Goal: Task Accomplishment & Management: Use online tool/utility

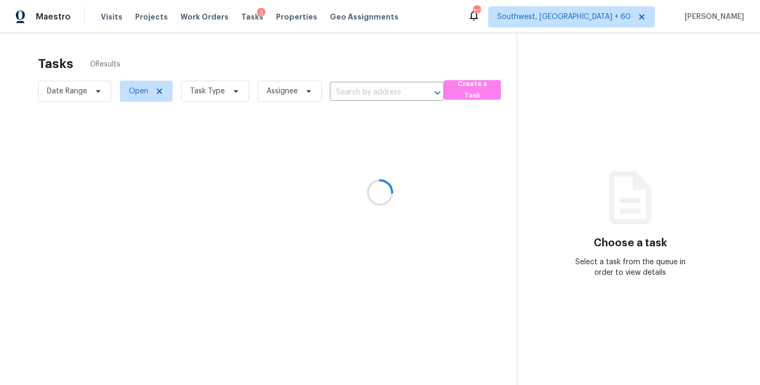
click at [105, 18] on div at bounding box center [380, 192] width 760 height 385
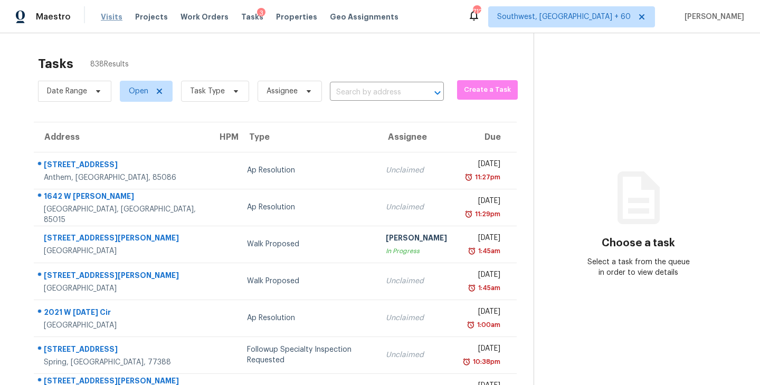
click at [110, 20] on span "Visits" at bounding box center [112, 17] width 22 height 11
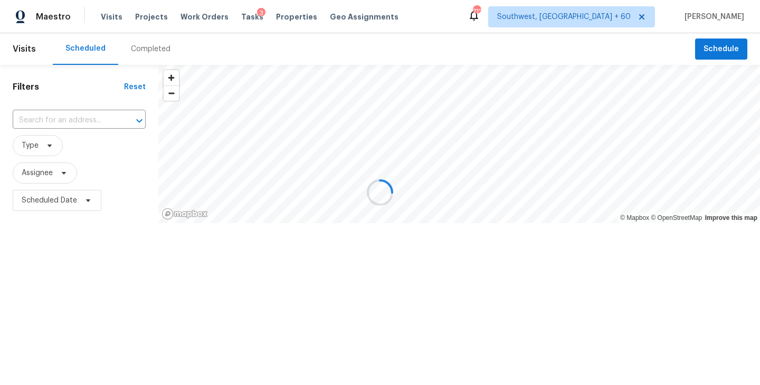
click at [138, 53] on div at bounding box center [380, 192] width 760 height 385
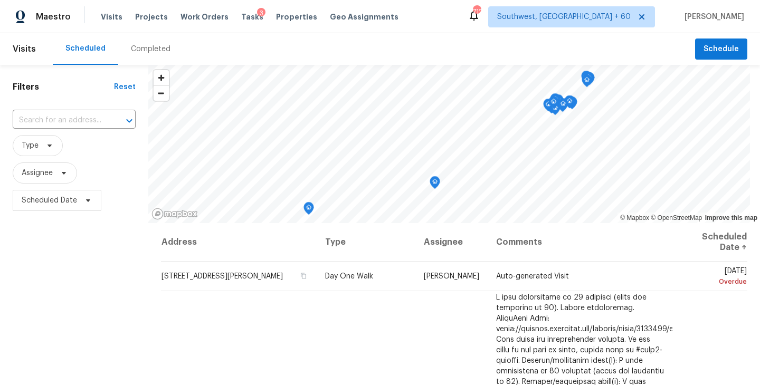
click at [145, 51] on div "Completed" at bounding box center [151, 49] width 40 height 11
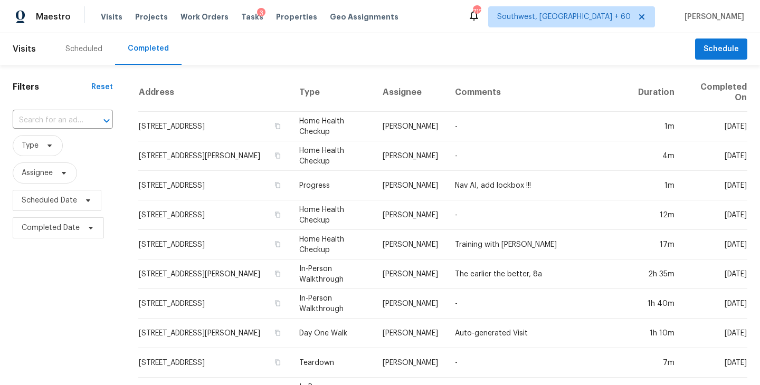
click at [68, 112] on div "​" at bounding box center [63, 120] width 100 height 23
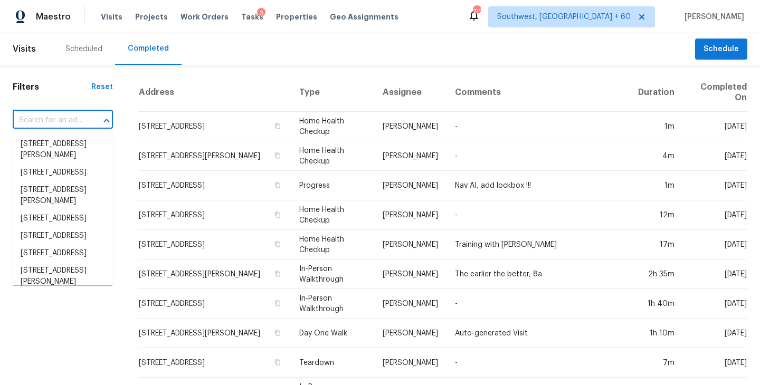
click at [65, 114] on input "text" at bounding box center [48, 120] width 71 height 16
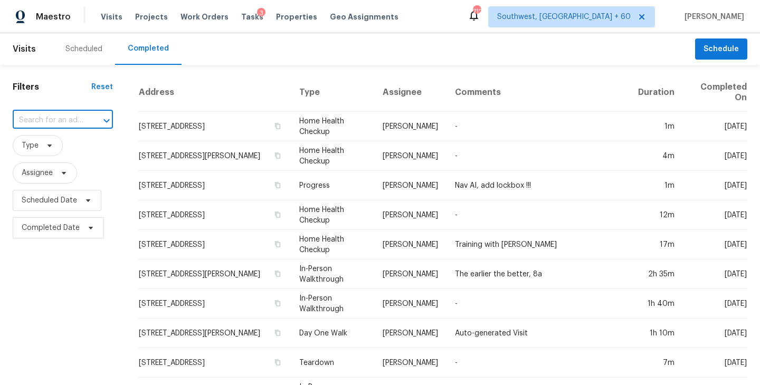
paste input "[STREET_ADDRESS]"
type input "[STREET_ADDRESS]"
click at [77, 148] on li "[STREET_ADDRESS]" at bounding box center [62, 144] width 101 height 17
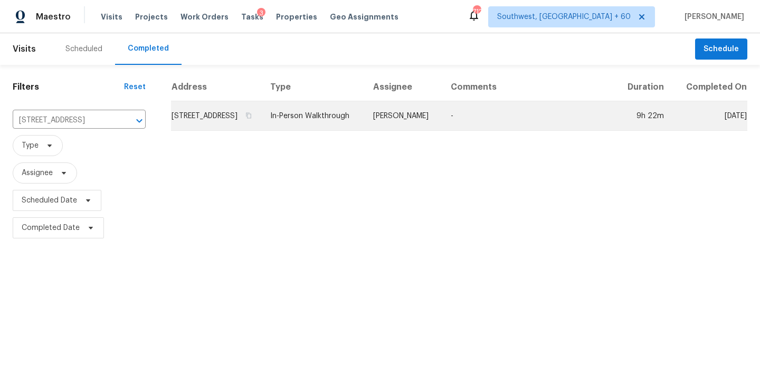
click at [442, 124] on td "[PERSON_NAME]" at bounding box center [404, 116] width 78 height 30
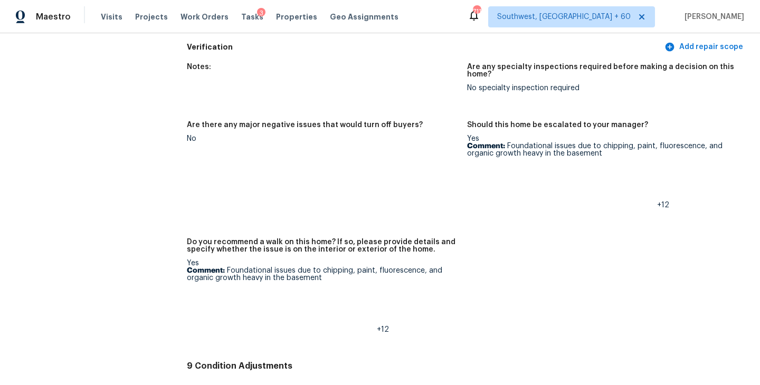
scroll to position [2385, 0]
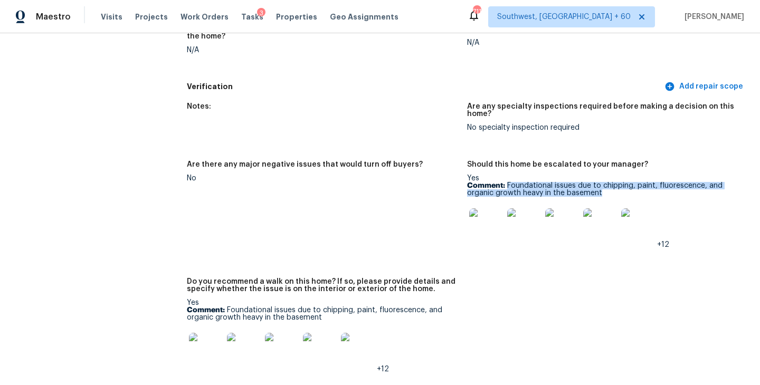
drag, startPoint x: 508, startPoint y: 177, endPoint x: 605, endPoint y: 184, distance: 97.4
click at [605, 184] on p "Comment: Foundational issues due to chipping, paint, fluorescence, and organic …" at bounding box center [603, 189] width 272 height 15
copy p "Foundational issues due to chipping, paint, fluorescence, and organic growth he…"
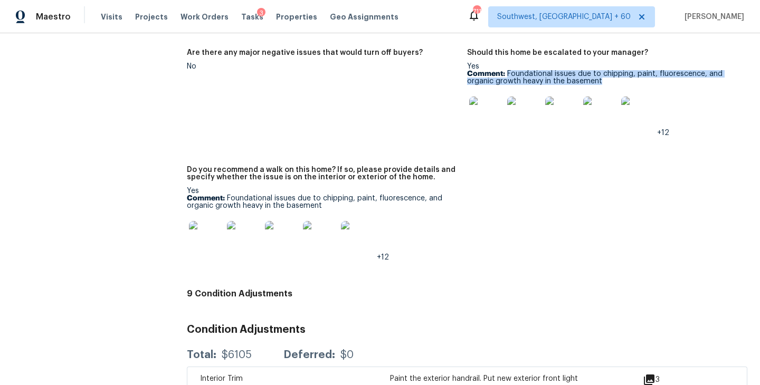
scroll to position [2408, 0]
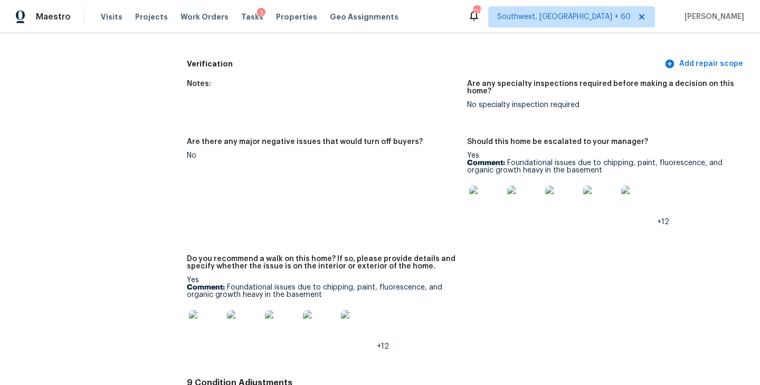
click at [536, 263] on div "Notes: Are any specialty inspections required before making a decision on this …" at bounding box center [467, 224] width 561 height 300
click at [489, 205] on img at bounding box center [486, 203] width 34 height 34
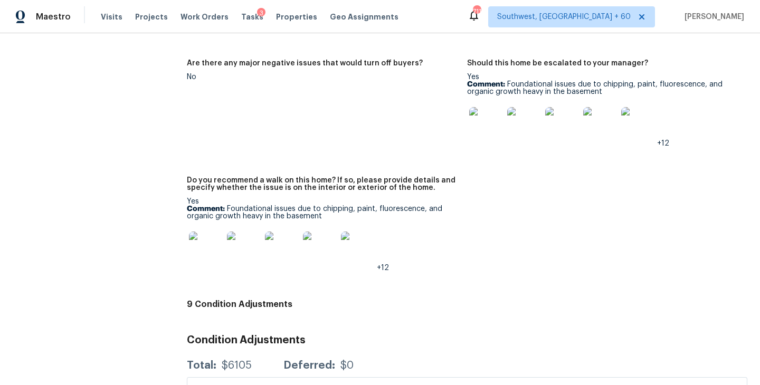
scroll to position [2400, 0]
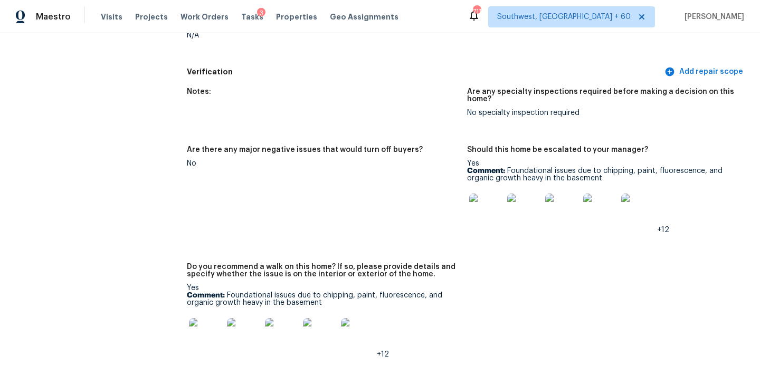
click at [478, 207] on img at bounding box center [486, 211] width 34 height 34
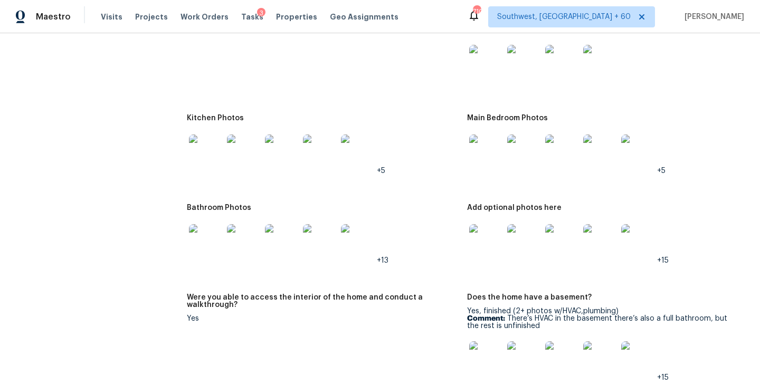
scroll to position [1121, 0]
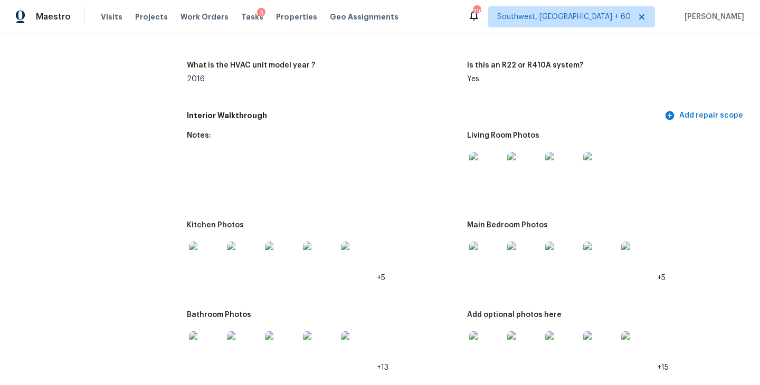
click at [467, 150] on div at bounding box center [486, 169] width 38 height 46
click at [480, 159] on img at bounding box center [486, 169] width 34 height 34
click at [472, 252] on img at bounding box center [486, 259] width 34 height 34
click at [651, 255] on img at bounding box center [638, 259] width 34 height 34
click at [487, 344] on img at bounding box center [486, 349] width 34 height 34
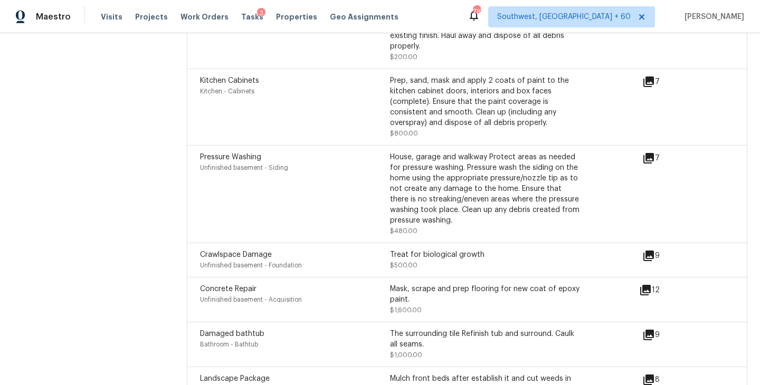
scroll to position [3014, 0]
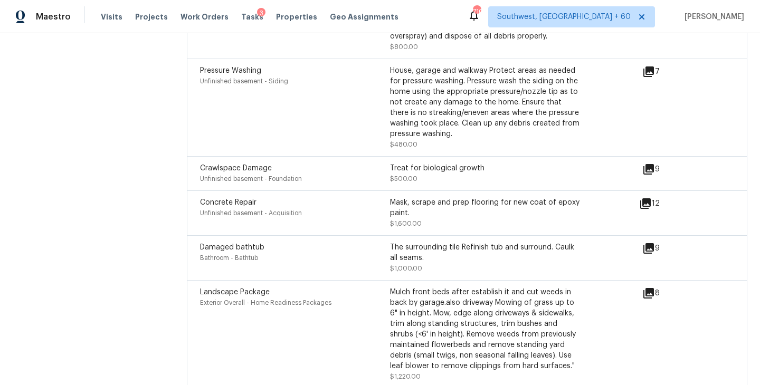
click at [655, 242] on icon at bounding box center [649, 248] width 13 height 13
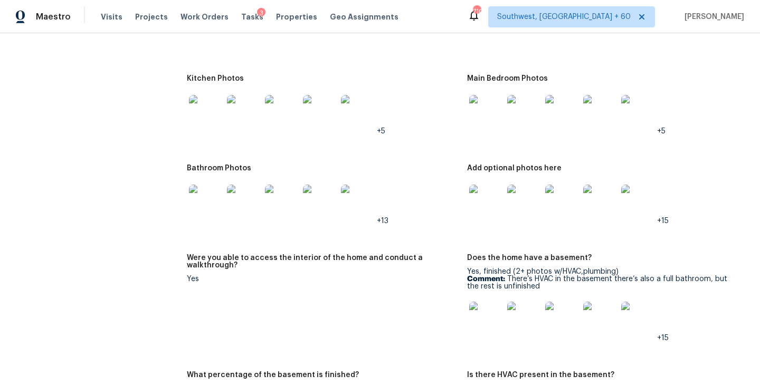
scroll to position [1266, 0]
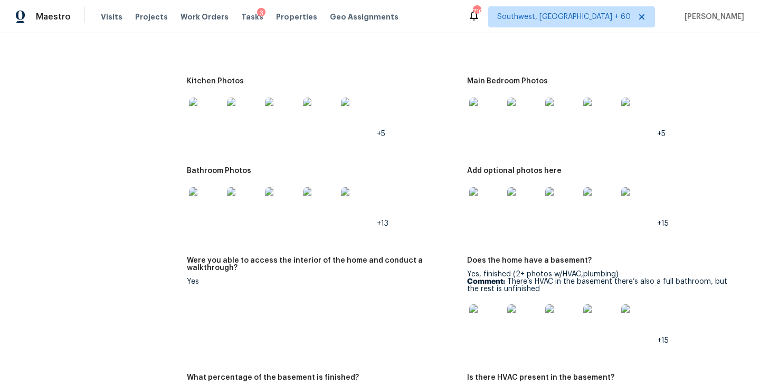
click at [218, 196] on img at bounding box center [206, 204] width 34 height 34
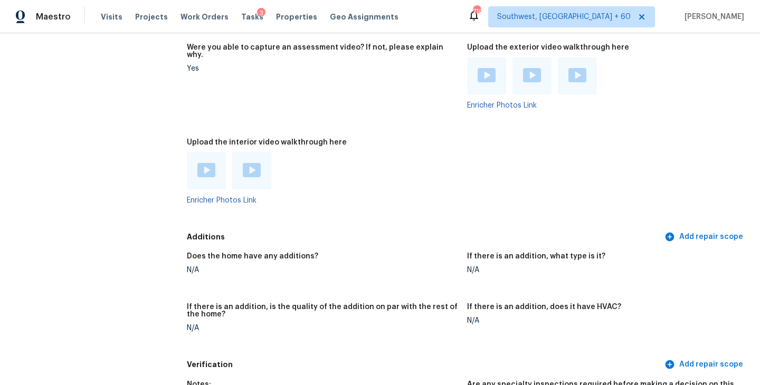
scroll to position [2065, 0]
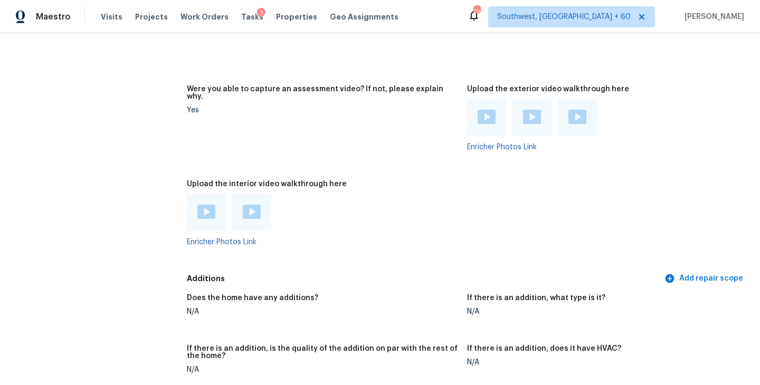
click at [202, 205] on img at bounding box center [206, 212] width 18 height 14
click at [254, 196] on div at bounding box center [251, 212] width 39 height 37
click at [243, 207] on img at bounding box center [252, 212] width 18 height 14
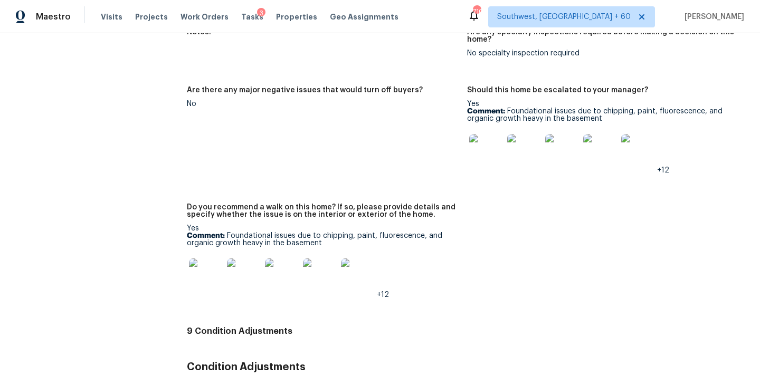
scroll to position [2410, 0]
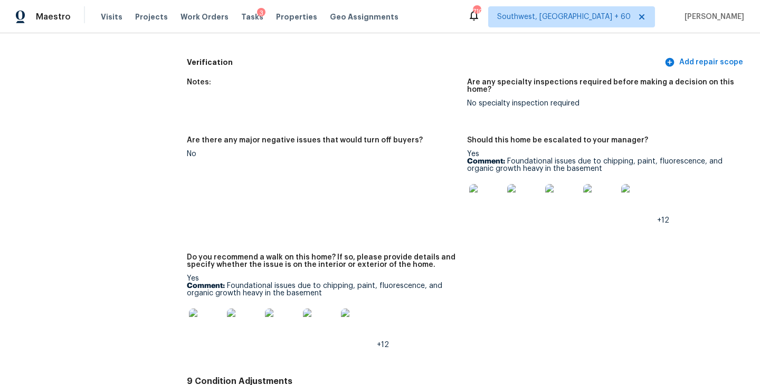
click at [505, 213] on div at bounding box center [524, 201] width 38 height 46
click at [488, 207] on img at bounding box center [486, 201] width 34 height 34
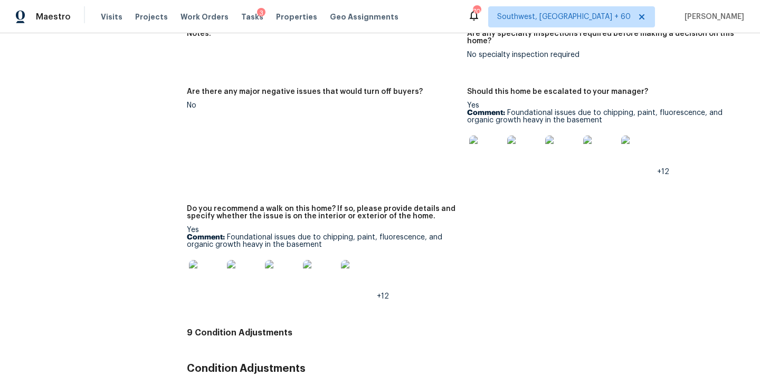
scroll to position [2402, 0]
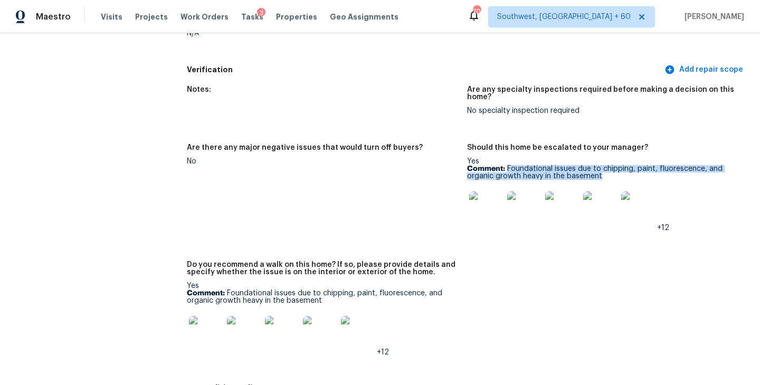
drag, startPoint x: 604, startPoint y: 166, endPoint x: 507, endPoint y: 161, distance: 97.3
click at [507, 165] on p "Comment: Foundational issues due to chipping, paint, fluorescence, and organic …" at bounding box center [603, 172] width 272 height 15
copy p "Foundational issues due to chipping, paint, fluorescence, and organic growth he…"
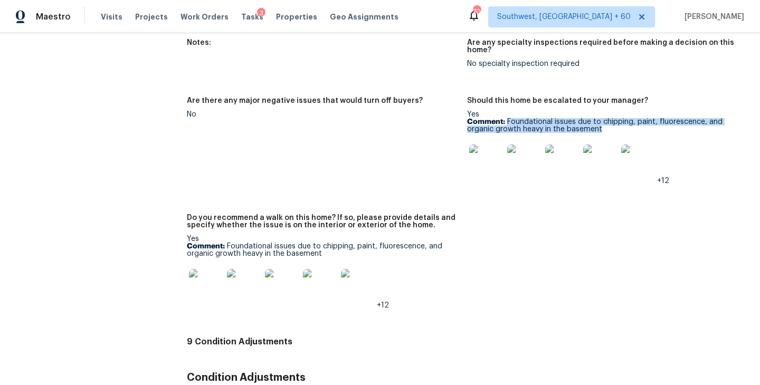
scroll to position [2454, 0]
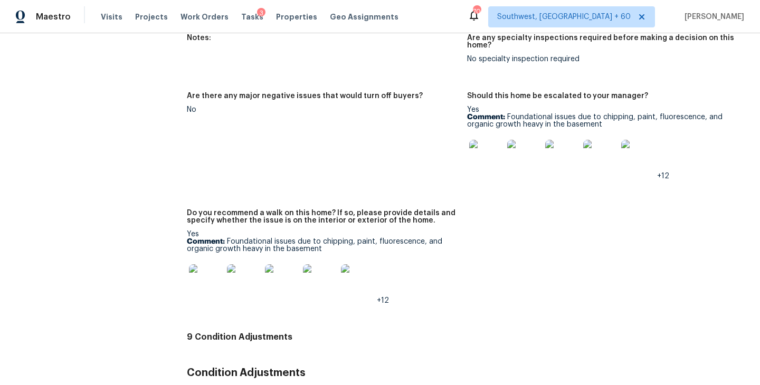
click at [498, 272] on div "Notes: Are any specialty inspections required before making a decision on this …" at bounding box center [467, 178] width 561 height 300
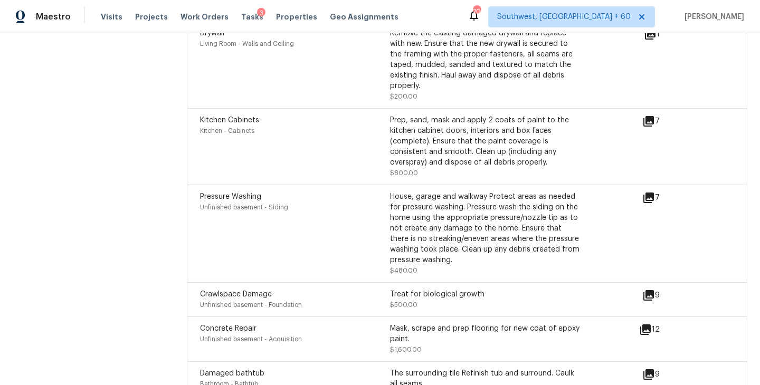
scroll to position [3073, 0]
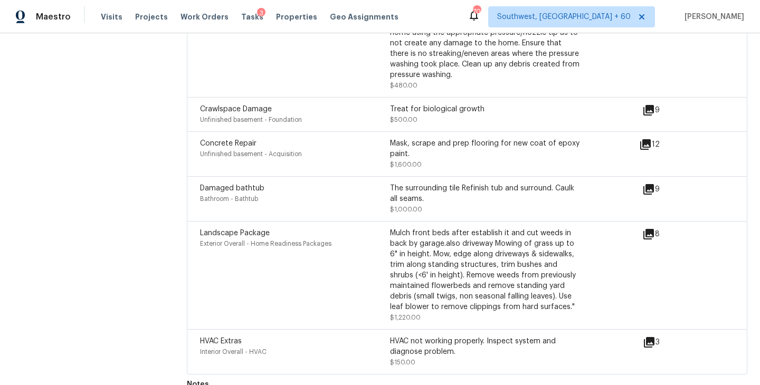
click at [309, 183] on div "Damaged bathtub Bathroom - Bathtub" at bounding box center [295, 199] width 190 height 32
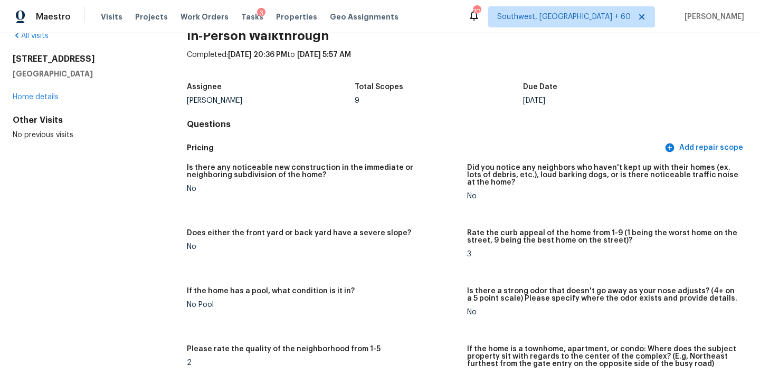
scroll to position [0, 0]
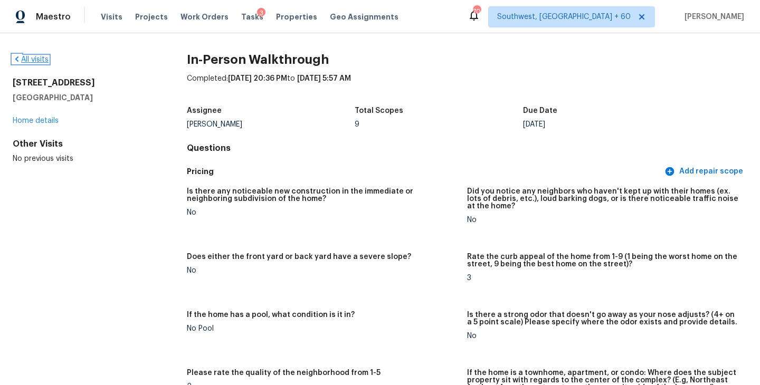
click at [43, 60] on link "All visits" at bounding box center [31, 59] width 36 height 7
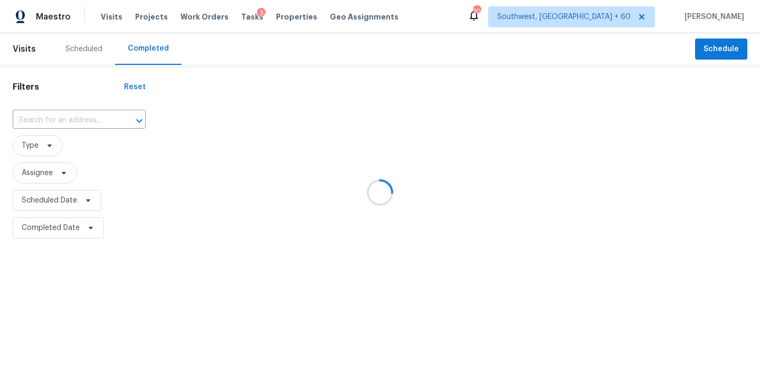
click at [97, 125] on div at bounding box center [380, 192] width 760 height 385
click at [133, 124] on icon "Open" at bounding box center [139, 121] width 13 height 13
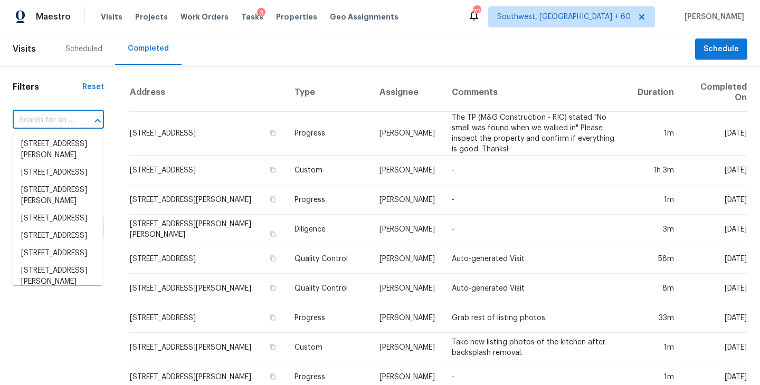
paste input "[STREET_ADDRESS]"
type input "[STREET_ADDRESS]"
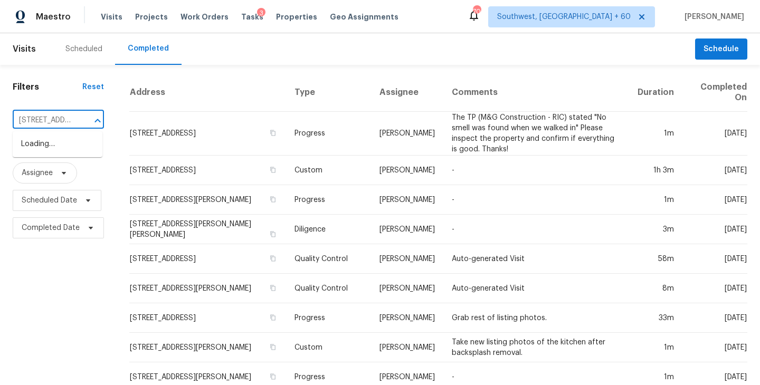
scroll to position [0, 73]
click at [68, 150] on li "[STREET_ADDRESS]" at bounding box center [58, 144] width 90 height 17
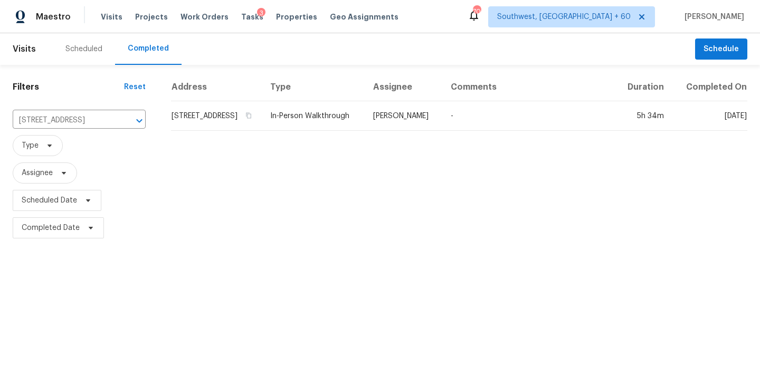
click at [365, 129] on td "In-Person Walkthrough" at bounding box center [313, 116] width 103 height 30
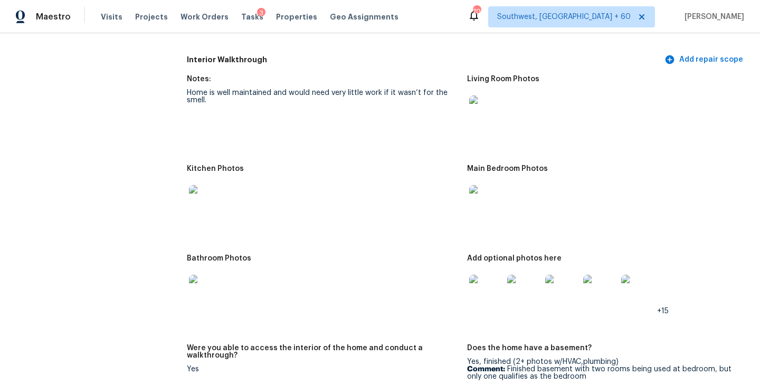
scroll to position [1374, 0]
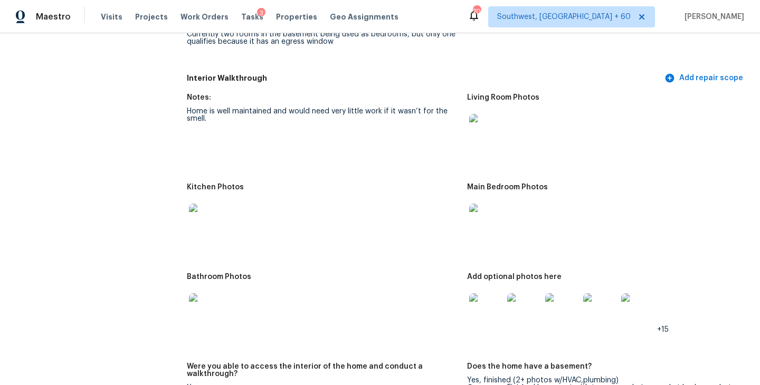
click at [478, 129] on img at bounding box center [486, 131] width 34 height 34
click at [491, 222] on img at bounding box center [486, 221] width 34 height 34
click at [487, 294] on img at bounding box center [486, 311] width 34 height 34
click at [202, 301] on img at bounding box center [206, 311] width 34 height 34
click at [187, 219] on div at bounding box center [206, 220] width 38 height 46
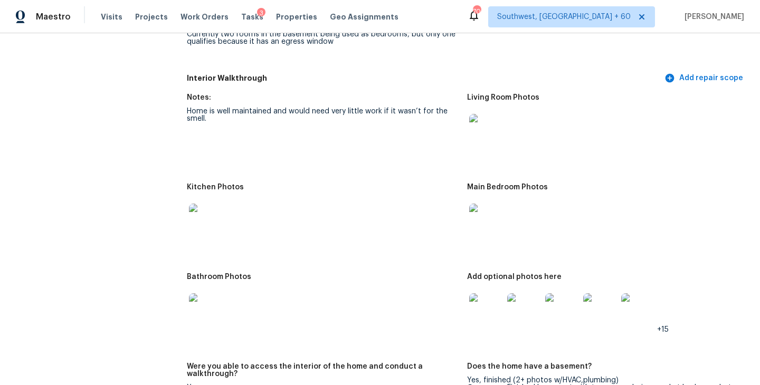
click at [221, 218] on img at bounding box center [206, 221] width 34 height 34
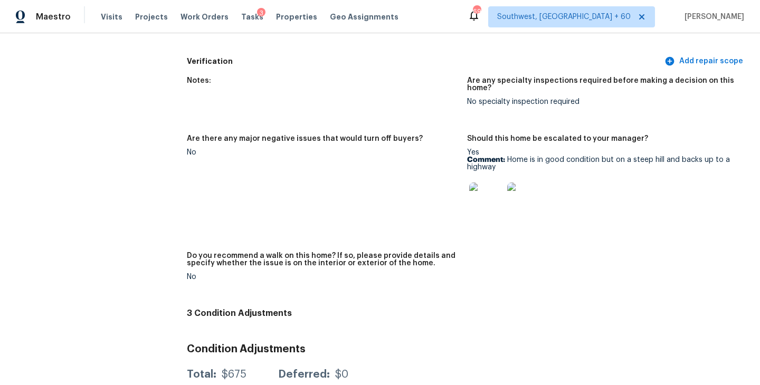
scroll to position [2862, 0]
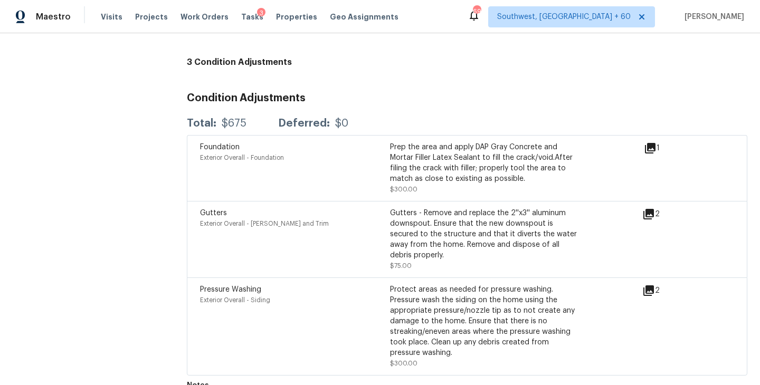
click at [335, 95] on h3 "Condition Adjustments" at bounding box center [467, 98] width 561 height 11
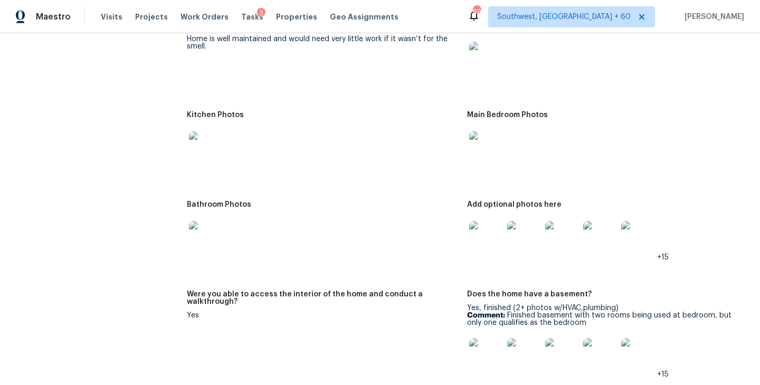
scroll to position [1440, 0]
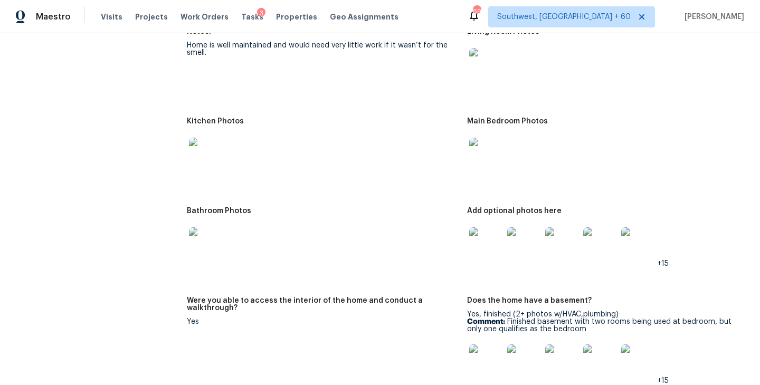
click at [205, 228] on img at bounding box center [206, 245] width 34 height 34
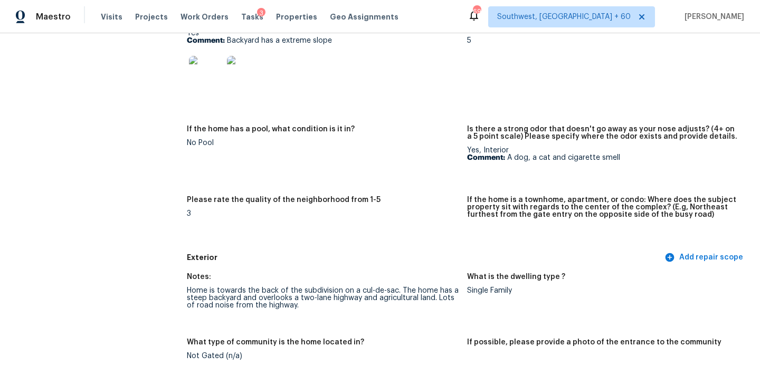
scroll to position [0, 0]
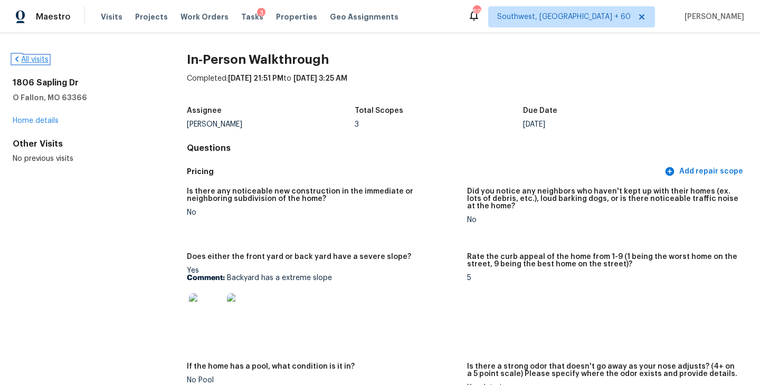
click at [40, 62] on link "All visits" at bounding box center [31, 59] width 36 height 7
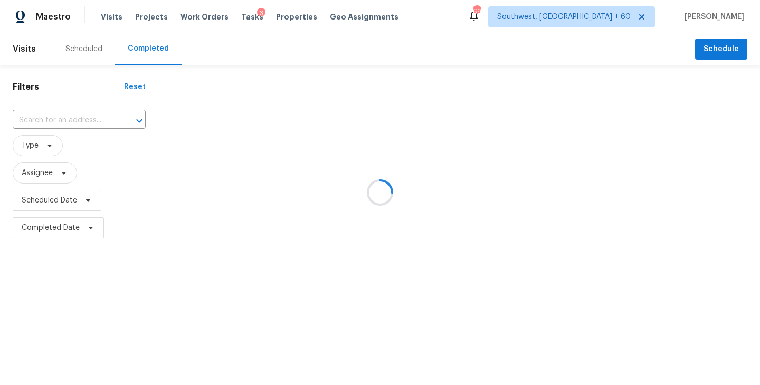
click at [76, 124] on div at bounding box center [380, 192] width 760 height 385
click at [75, 119] on div at bounding box center [380, 192] width 760 height 385
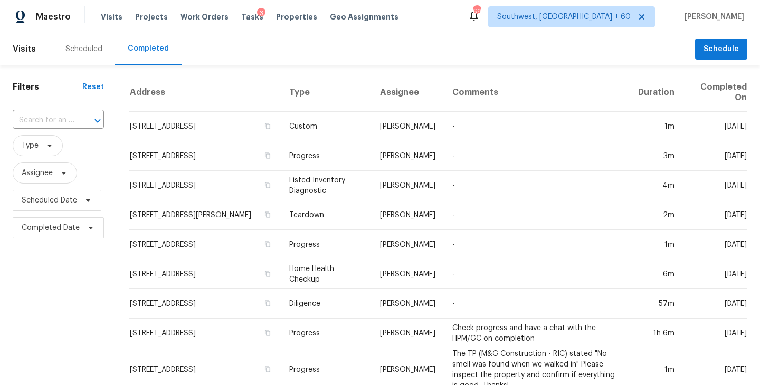
click at [77, 119] on div at bounding box center [90, 121] width 27 height 15
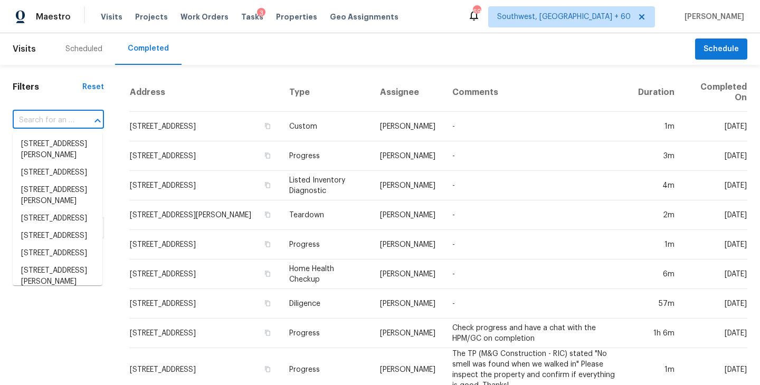
paste input "[STREET_ADDRESS]"
type input "[STREET_ADDRESS]"
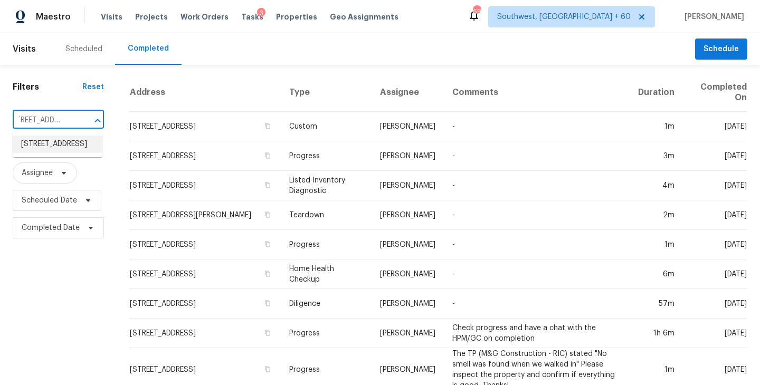
click at [69, 150] on li "[STREET_ADDRESS]" at bounding box center [58, 144] width 90 height 17
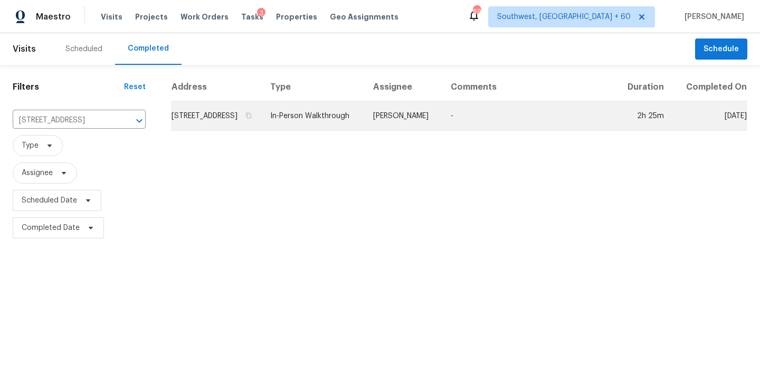
click at [464, 117] on td "-" at bounding box center [528, 116] width 173 height 30
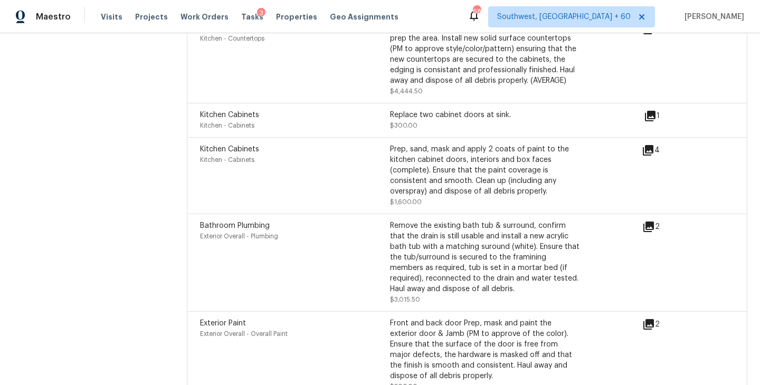
scroll to position [2858, 0]
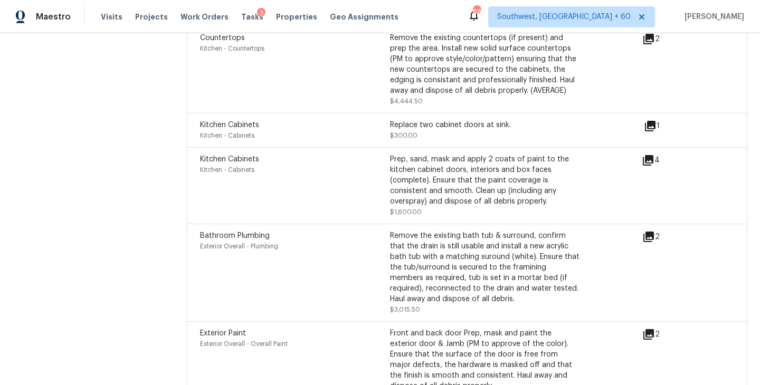
click at [657, 231] on div "2" at bounding box center [668, 237] width 51 height 13
click at [647, 232] on icon at bounding box center [649, 237] width 11 height 11
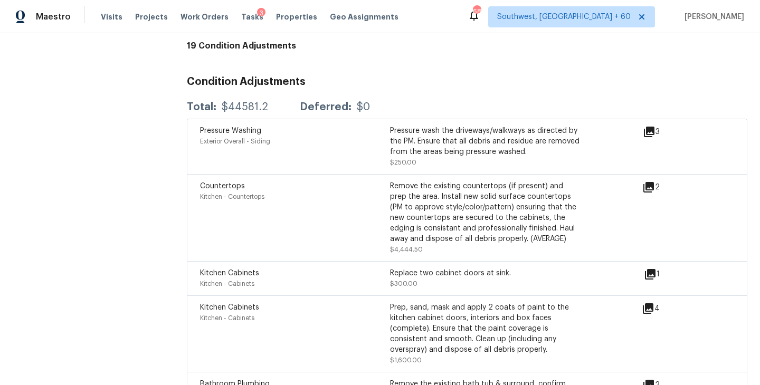
scroll to position [2681, 0]
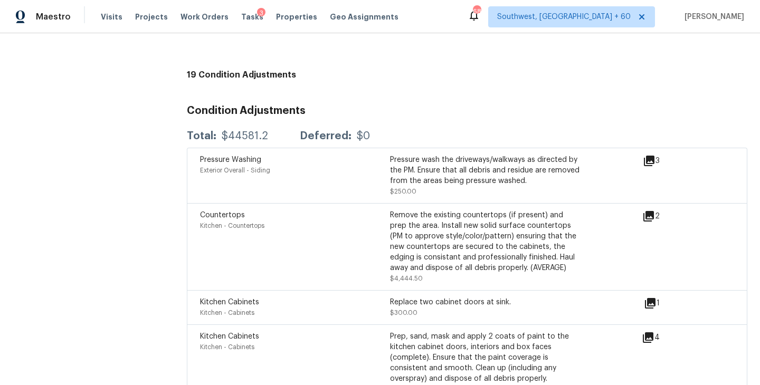
click at [655, 213] on icon at bounding box center [649, 216] width 13 height 13
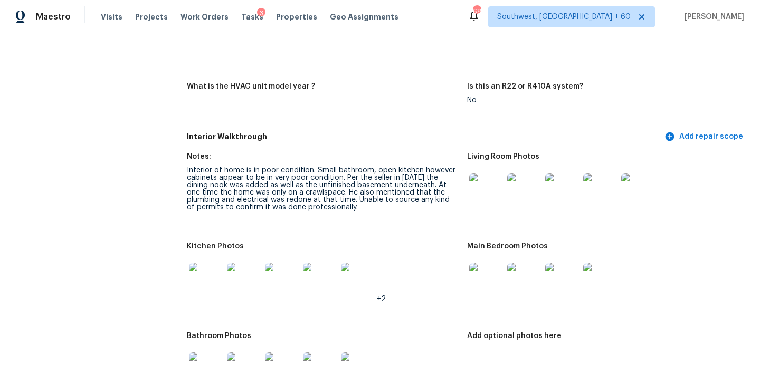
scroll to position [1093, 0]
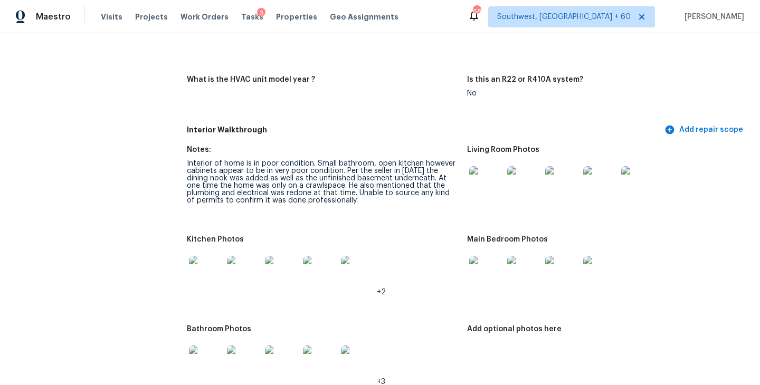
click at [472, 183] on img at bounding box center [486, 183] width 34 height 34
click at [480, 256] on img at bounding box center [486, 273] width 34 height 34
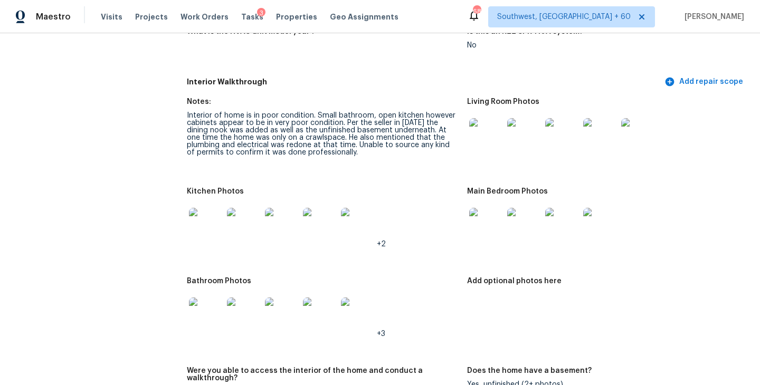
scroll to position [1168, 0]
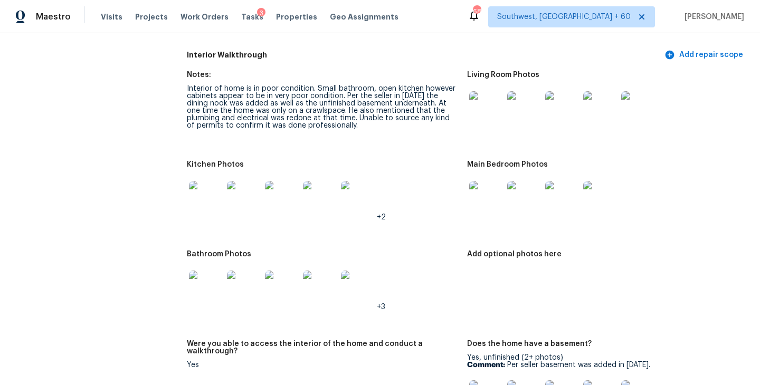
click at [206, 194] on img at bounding box center [206, 198] width 34 height 34
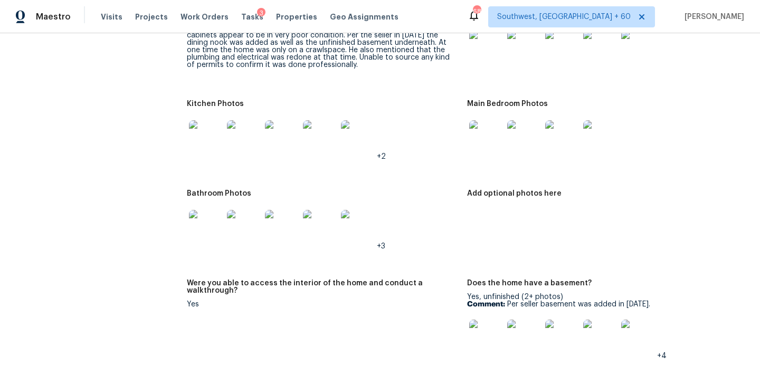
scroll to position [1285, 0]
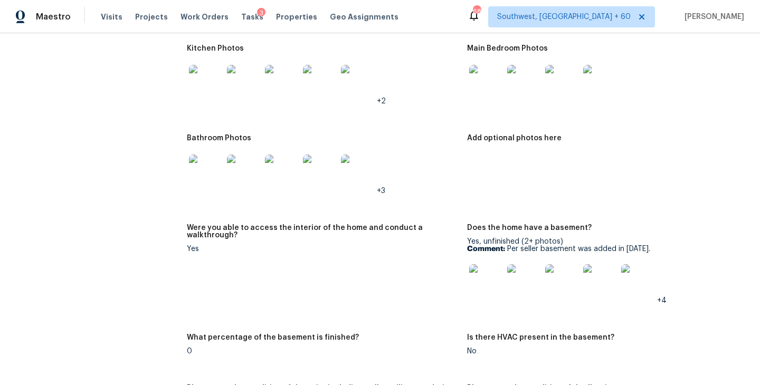
click at [478, 270] on img at bounding box center [486, 282] width 34 height 34
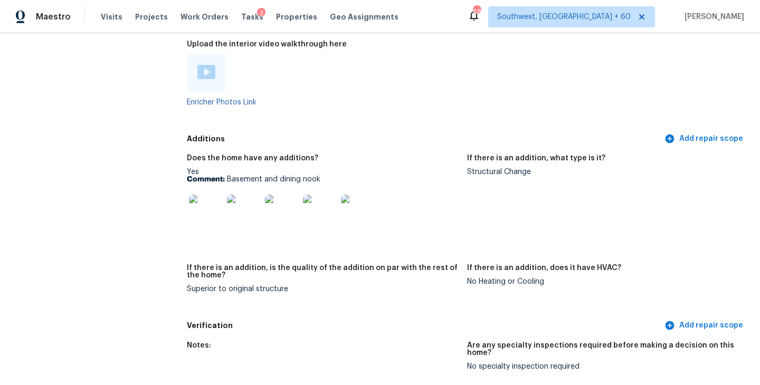
scroll to position [2156, 0]
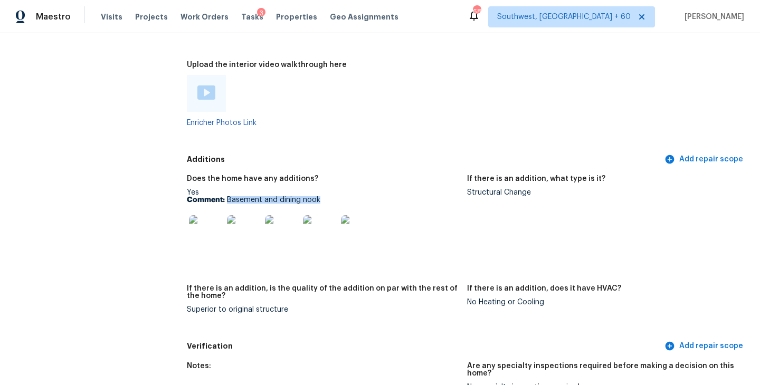
drag, startPoint x: 227, startPoint y: 192, endPoint x: 330, endPoint y: 192, distance: 103.0
click at [330, 196] on p "Comment: Basement and dining nook" at bounding box center [323, 199] width 272 height 7
copy p "Basement and dining nook"
click at [401, 175] on div "Does the home have any additions?" at bounding box center [323, 182] width 272 height 14
click at [370, 215] on img at bounding box center [358, 232] width 34 height 34
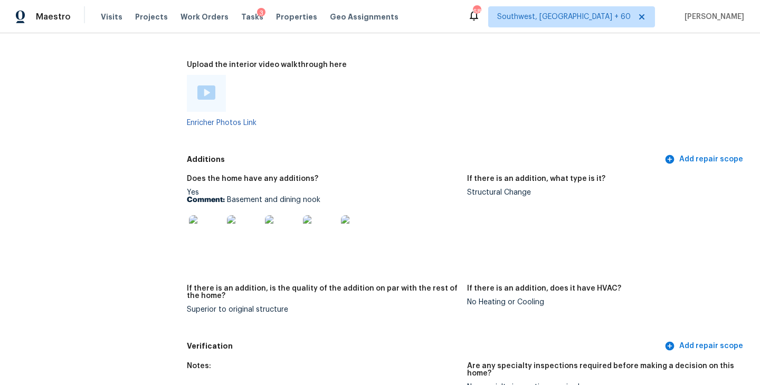
click at [210, 226] on img at bounding box center [206, 232] width 34 height 34
click at [485, 189] on div "Structural Change" at bounding box center [603, 192] width 272 height 7
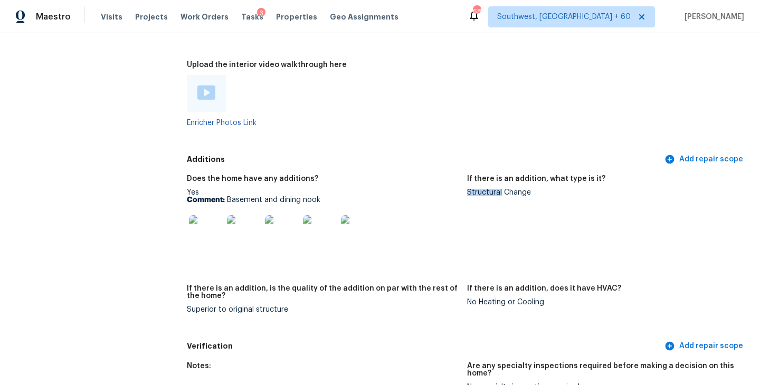
click at [485, 189] on div "Structural Change" at bounding box center [603, 192] width 272 height 7
copy div "Structural Change"
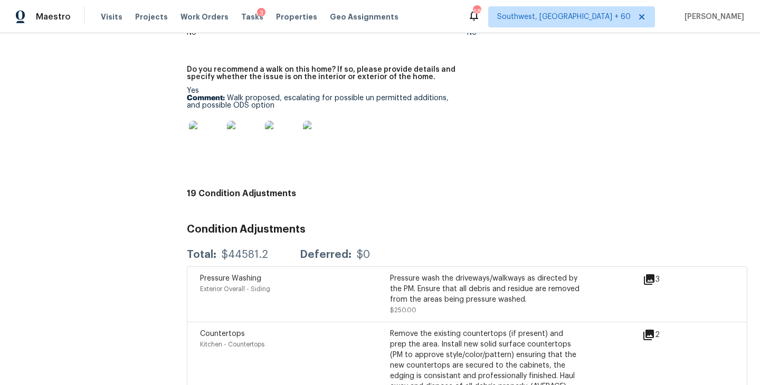
scroll to position [2472, 0]
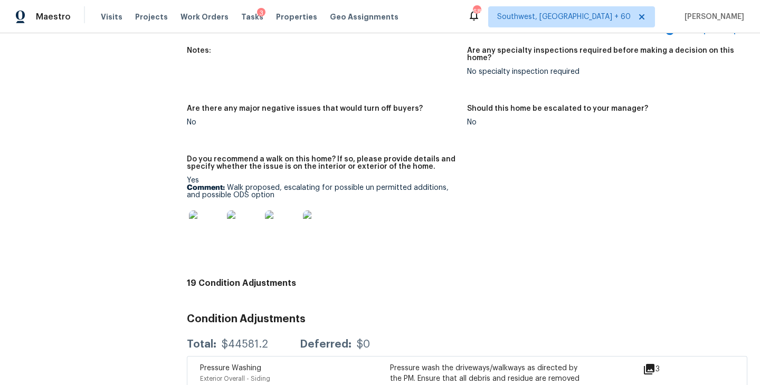
click at [275, 70] on figure "Notes:" at bounding box center [327, 69] width 280 height 45
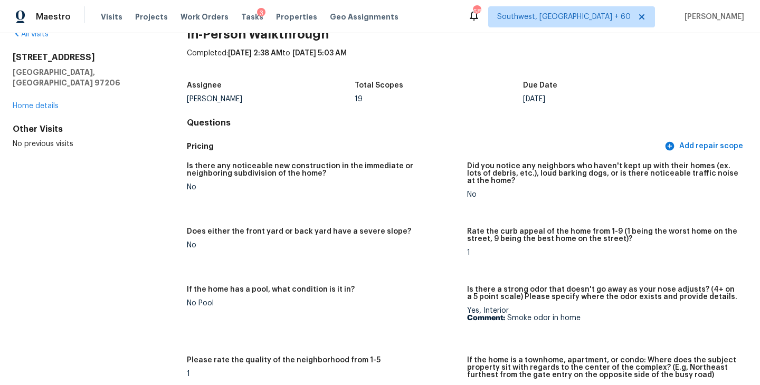
scroll to position [0, 0]
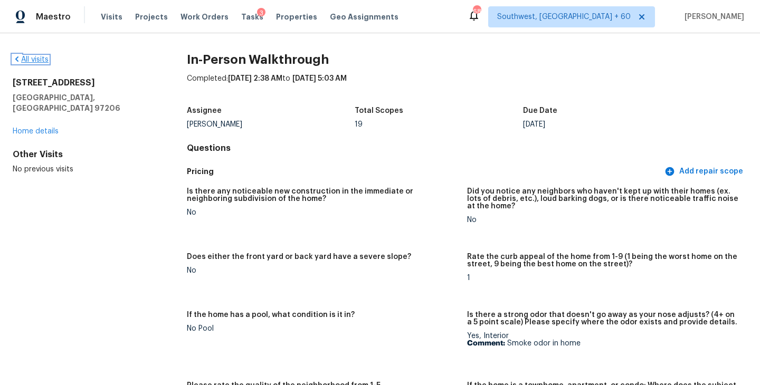
click at [38, 60] on link "All visits" at bounding box center [31, 59] width 36 height 7
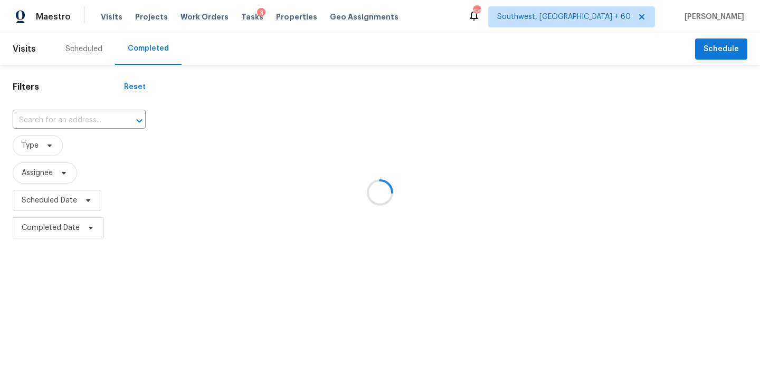
click at [87, 126] on div at bounding box center [380, 192] width 760 height 385
click at [89, 117] on div at bounding box center [380, 192] width 760 height 385
click at [88, 117] on div at bounding box center [380, 192] width 760 height 385
click at [83, 119] on div at bounding box center [380, 192] width 760 height 385
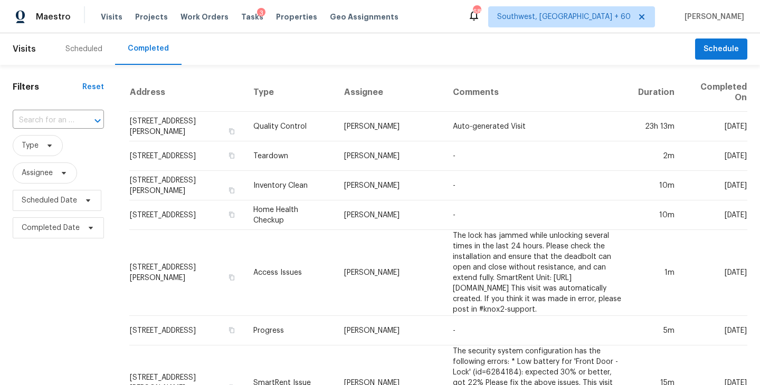
click at [81, 119] on div at bounding box center [90, 121] width 27 height 15
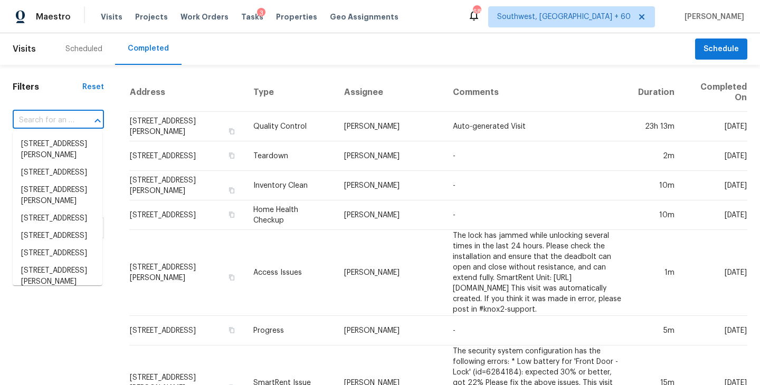
paste input "[STREET_ADDRESS]"
type input "[STREET_ADDRESS]"
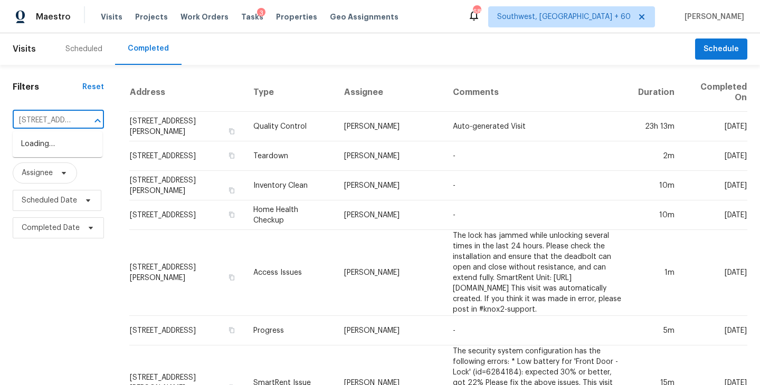
scroll to position [0, 86]
click at [64, 151] on li "[STREET_ADDRESS]" at bounding box center [58, 144] width 90 height 17
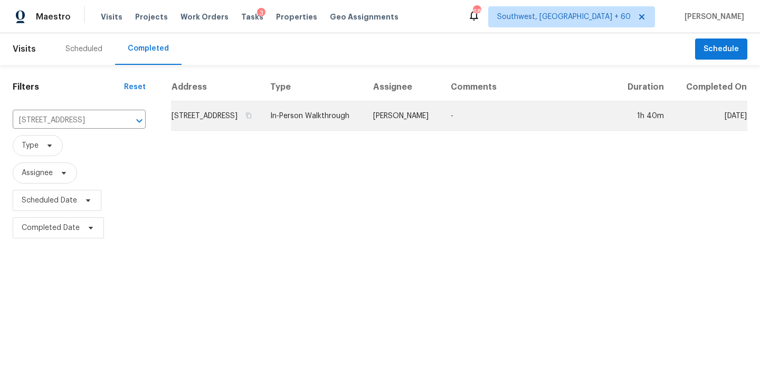
click at [442, 127] on td "[PERSON_NAME]" at bounding box center [404, 116] width 78 height 30
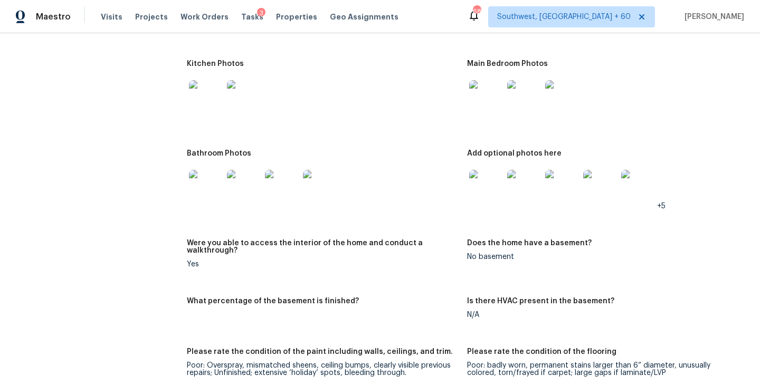
scroll to position [1366, 0]
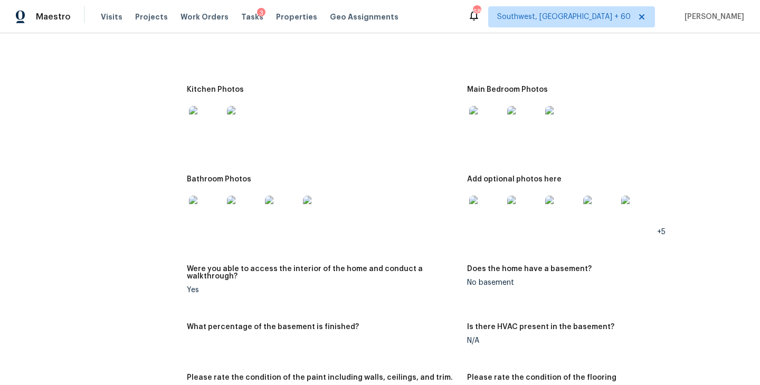
click at [490, 115] on img at bounding box center [486, 123] width 34 height 34
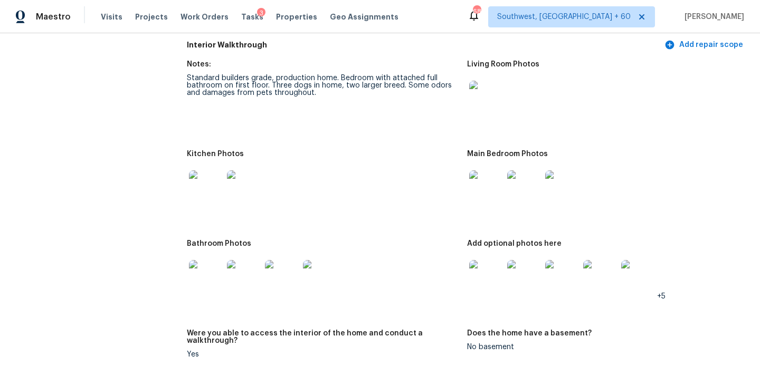
click at [488, 84] on img at bounding box center [486, 98] width 34 height 34
click at [481, 268] on img at bounding box center [486, 277] width 34 height 34
click at [215, 265] on img at bounding box center [206, 277] width 34 height 34
click at [203, 191] on img at bounding box center [206, 188] width 34 height 34
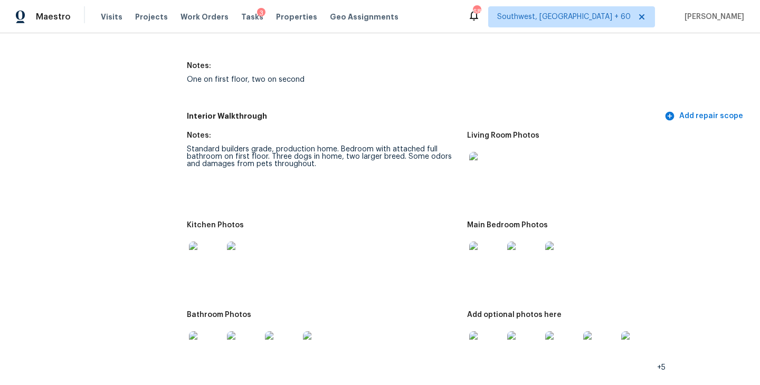
scroll to position [1240, 0]
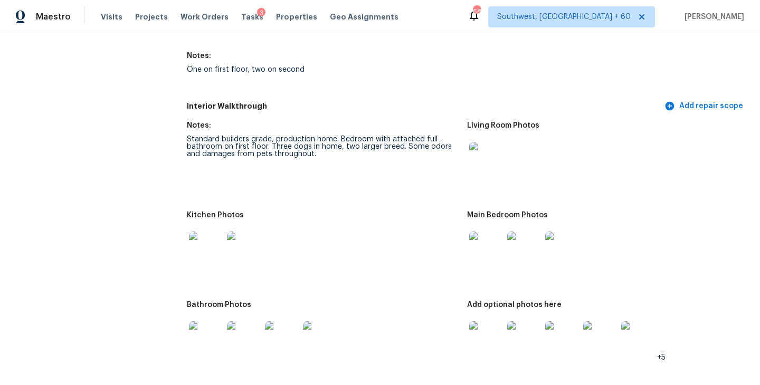
click at [499, 237] on img at bounding box center [486, 249] width 34 height 34
click at [479, 322] on img at bounding box center [486, 339] width 34 height 34
click at [199, 339] on img at bounding box center [206, 339] width 34 height 34
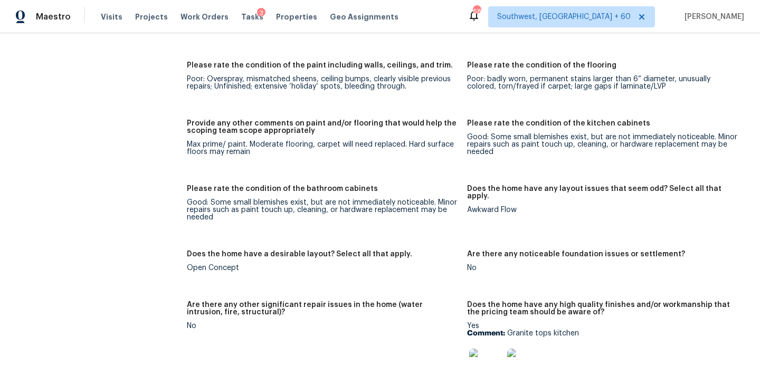
scroll to position [1635, 0]
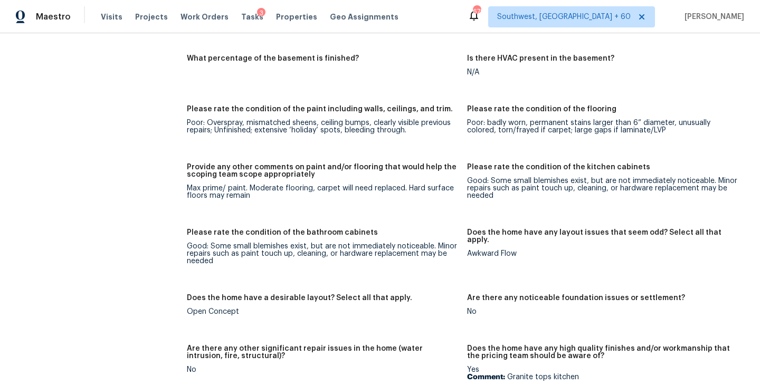
click at [279, 138] on div "Notes: Standard builders grade, production home. Bedroom with attached full bat…" at bounding box center [467, 257] width 561 height 1073
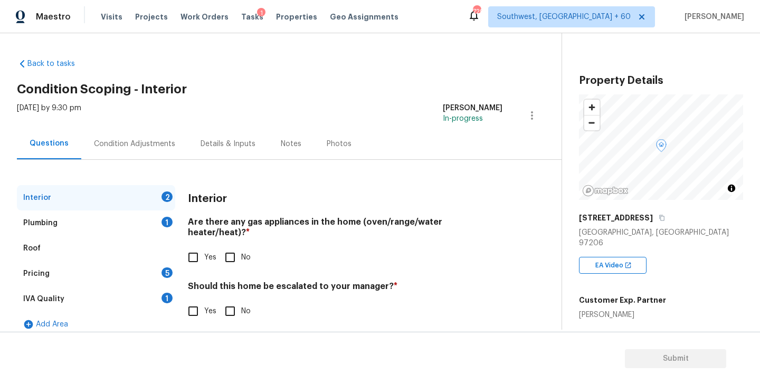
click at [90, 280] on div "Pricing 5" at bounding box center [96, 273] width 158 height 25
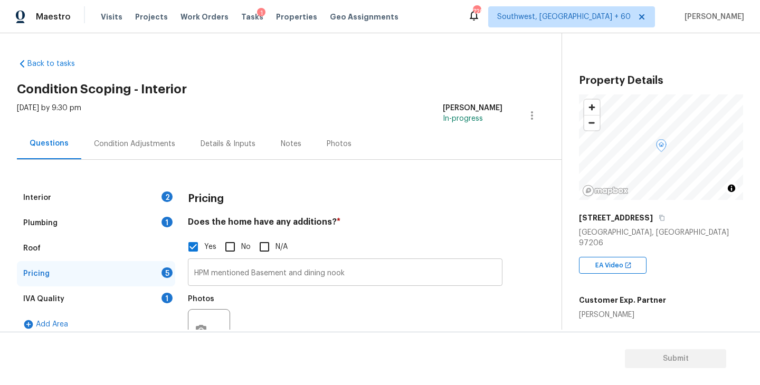
click at [399, 272] on input "HPM mentioned Basement and dining nook" at bounding box center [345, 273] width 315 height 25
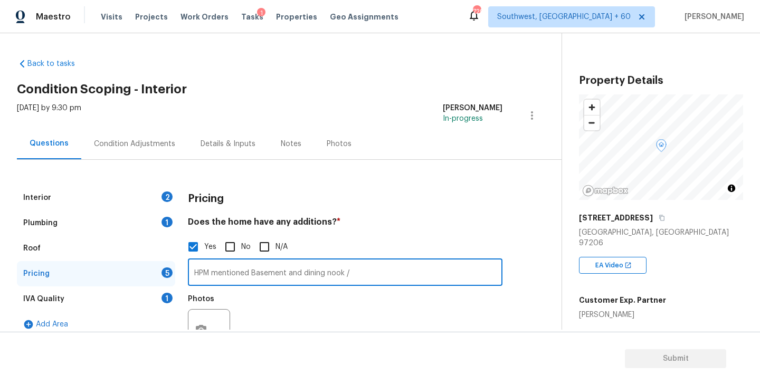
paste input "Structural Change"
type input "HPM mentioned Basement and dining nook / Structural Change"
click at [446, 221] on h4 "Does the home have any additions? *" at bounding box center [345, 224] width 315 height 15
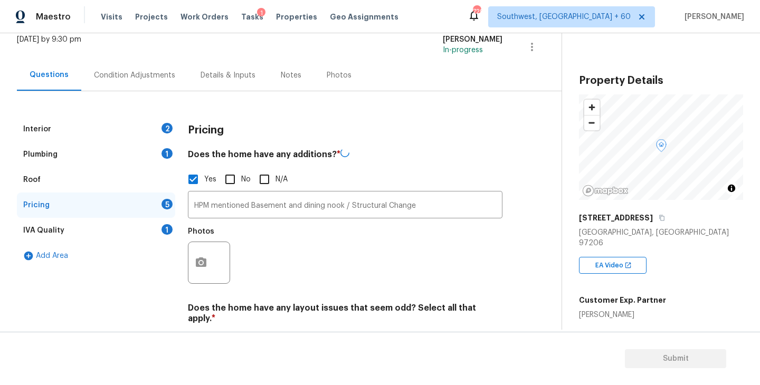
scroll to position [110, 0]
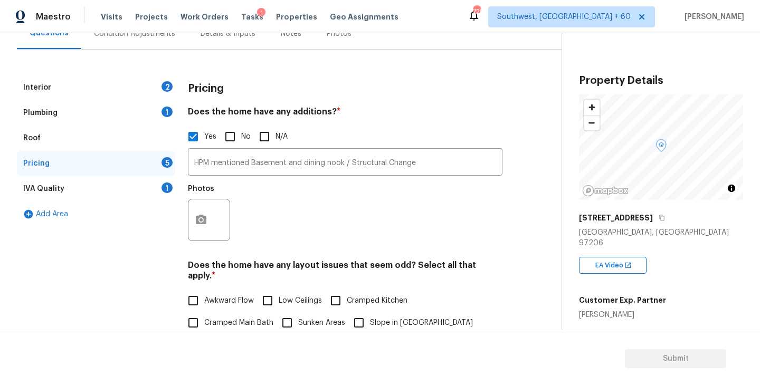
click at [212, 233] on div at bounding box center [209, 220] width 42 height 42
click at [203, 224] on icon "button" at bounding box center [201, 220] width 11 height 10
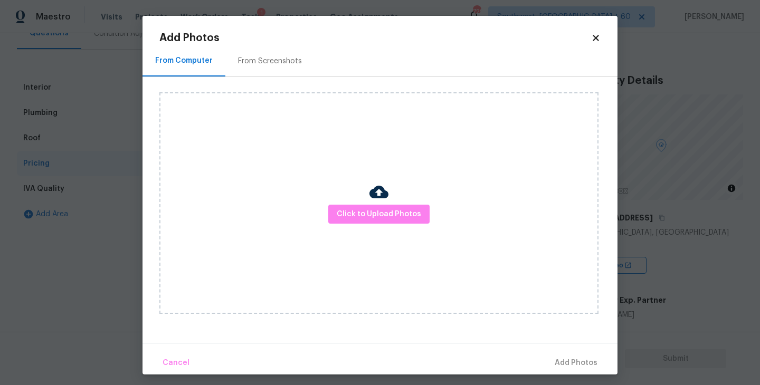
click at [399, 234] on div "Click to Upload Photos" at bounding box center [378, 203] width 439 height 222
click at [398, 213] on span "Click to Upload Photos" at bounding box center [379, 214] width 84 height 13
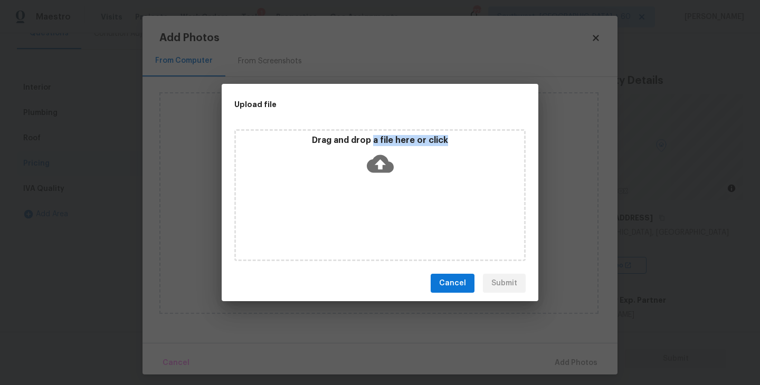
click at [375, 143] on div "Drag and drop a file here or click" at bounding box center [380, 157] width 288 height 45
